Goal: Feedback & Contribution: Contribute content

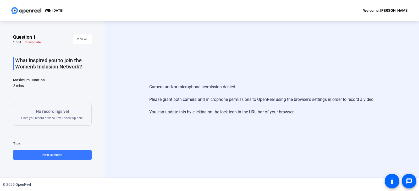
click at [286, 143] on div "Camera and/or microphone permission denied. Please grant both camera and microp…" at bounding box center [262, 99] width 314 height 157
click at [57, 14] on div "WIN [DATE]" at bounding box center [36, 10] width 53 height 10
click at [406, 7] on div "WIN [DATE] Welcome, [PERSON_NAME]" at bounding box center [209, 10] width 419 height 21
click at [402, 9] on div "Welcome, [PERSON_NAME]" at bounding box center [385, 10] width 45 height 6
drag, startPoint x: 247, startPoint y: 43, endPoint x: 251, endPoint y: 52, distance: 9.8
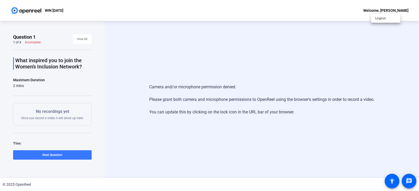
click at [248, 43] on div at bounding box center [209, 95] width 419 height 191
click at [216, 60] on div "Camera and/or microphone permission denied. Please grant both camera and microp…" at bounding box center [262, 99] width 314 height 157
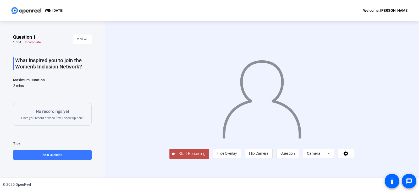
click at [193, 153] on span "Start Recording" at bounding box center [192, 154] width 35 height 6
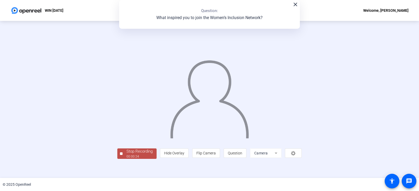
click at [131, 152] on div "Stop Recording" at bounding box center [139, 152] width 26 height 6
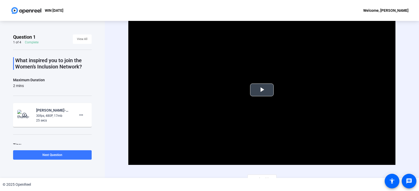
click at [262, 90] on span "Video Player" at bounding box center [262, 90] width 0 height 0
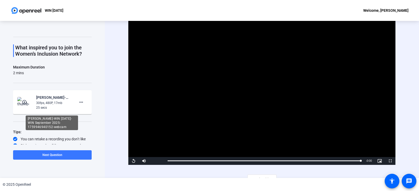
scroll to position [23, 0]
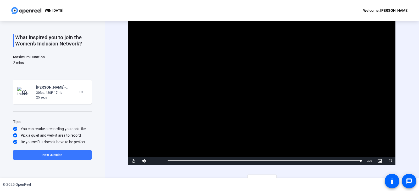
click at [81, 91] on mat-icon "more_horiz" at bounding box center [81, 92] width 6 height 6
click at [83, 109] on span "Retake" at bounding box center [86, 110] width 21 height 6
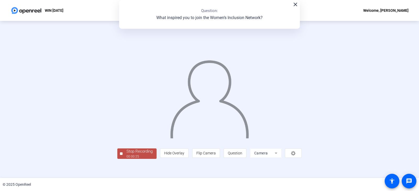
scroll to position [16, 0]
click at [126, 155] on div "Stop Recording" at bounding box center [139, 152] width 26 height 6
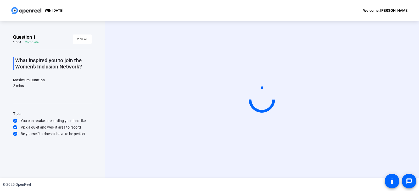
scroll to position [0, 0]
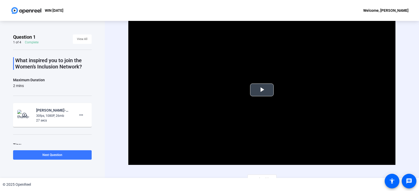
click at [262, 90] on span "Video Player" at bounding box center [262, 90] width 0 height 0
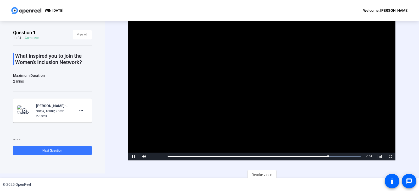
scroll to position [7, 0]
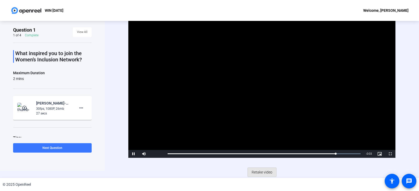
click at [258, 170] on span "Retake video" at bounding box center [262, 173] width 21 height 10
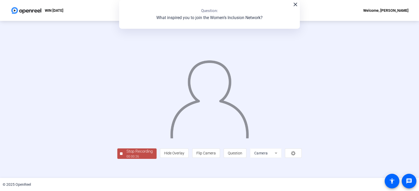
scroll to position [16, 0]
click at [126, 155] on div "Stop Recording" at bounding box center [139, 152] width 26 height 6
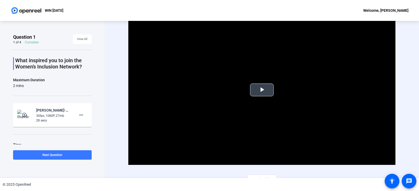
click at [262, 90] on span "Video Player" at bounding box center [262, 90] width 0 height 0
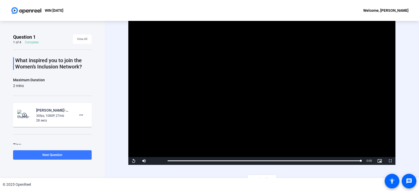
click at [53, 153] on span "Next Question" at bounding box center [52, 155] width 20 height 4
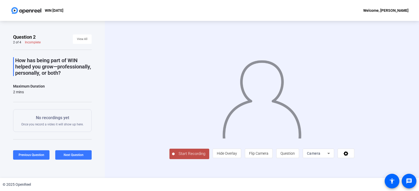
click at [175, 157] on span "Start Recording" at bounding box center [192, 154] width 35 height 6
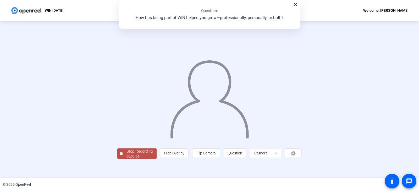
scroll to position [16, 0]
click at [126, 155] on div "Stop Recording" at bounding box center [139, 152] width 26 height 6
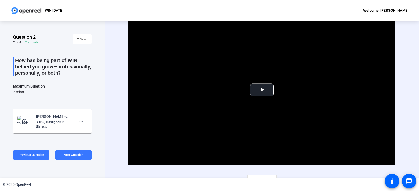
click at [71, 157] on span at bounding box center [73, 155] width 36 height 13
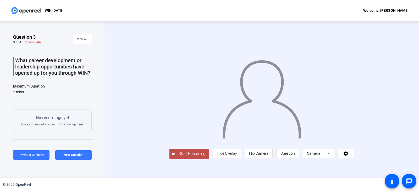
click at [175, 157] on span "Start Recording" at bounding box center [192, 154] width 35 height 6
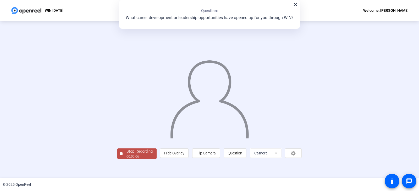
scroll to position [16, 0]
click at [126, 155] on div "Stop Recording" at bounding box center [139, 152] width 26 height 6
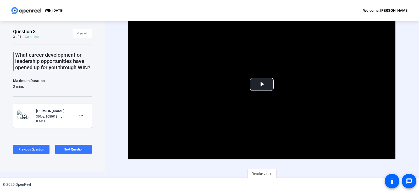
scroll to position [7, 0]
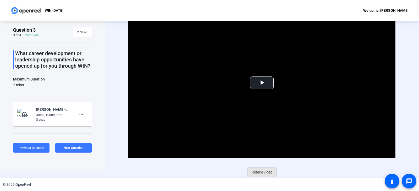
click at [261, 173] on span "Retake video" at bounding box center [262, 173] width 21 height 10
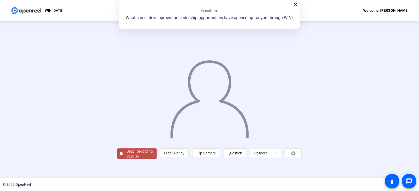
scroll to position [16, 0]
click at [126, 159] on div "00:00:27" at bounding box center [139, 156] width 26 height 5
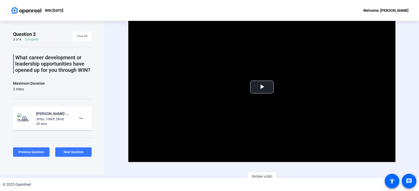
scroll to position [7, 0]
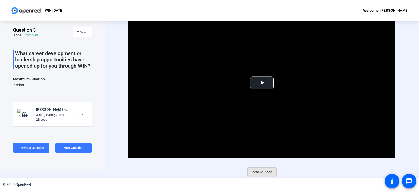
click at [257, 172] on span "Retake video" at bounding box center [262, 173] width 21 height 10
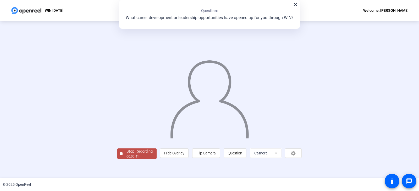
scroll to position [16, 0]
click at [126, 155] on div "Stop Recording" at bounding box center [139, 152] width 26 height 6
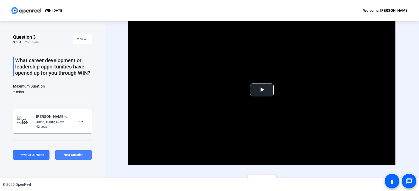
click at [63, 155] on span at bounding box center [73, 155] width 36 height 13
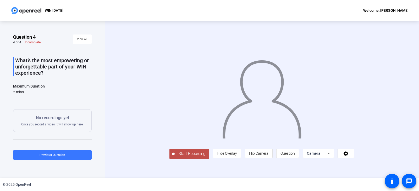
scroll to position [8, 0]
click at [175, 157] on span "Start Recording" at bounding box center [192, 154] width 35 height 6
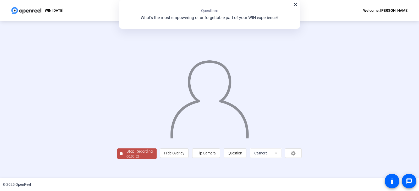
scroll to position [16, 0]
click at [126, 155] on div "Stop Recording" at bounding box center [139, 152] width 26 height 6
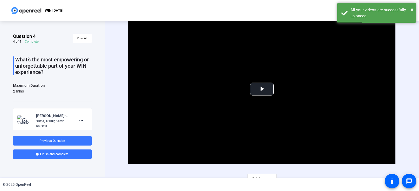
scroll to position [7, 0]
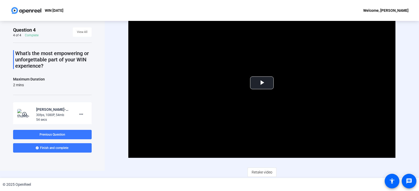
click at [47, 148] on span "Finish and complete" at bounding box center [54, 148] width 28 height 4
